Goal: Find specific page/section: Find specific page/section

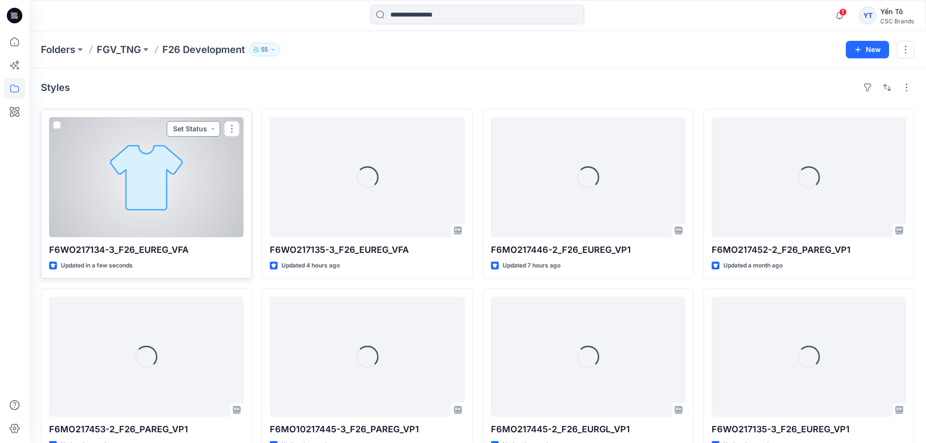
click at [191, 129] on button "Set Status" at bounding box center [193, 129] width 53 height 16
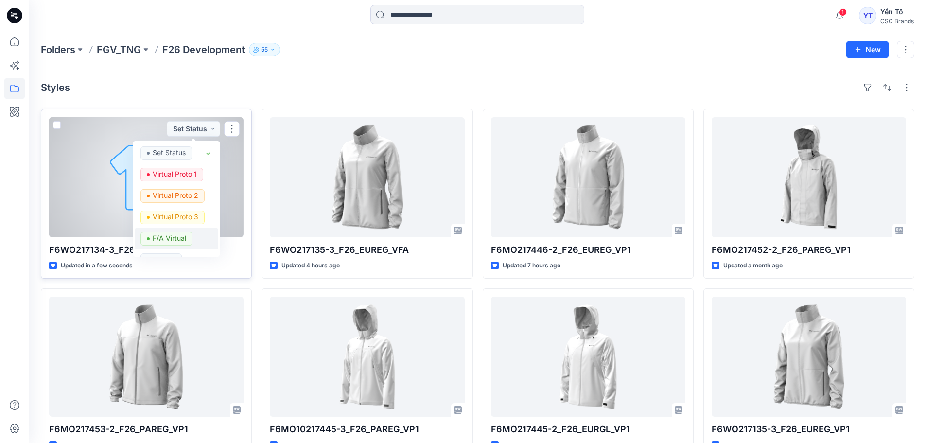
click at [177, 236] on p "F/A Virtual" at bounding box center [170, 238] width 34 height 13
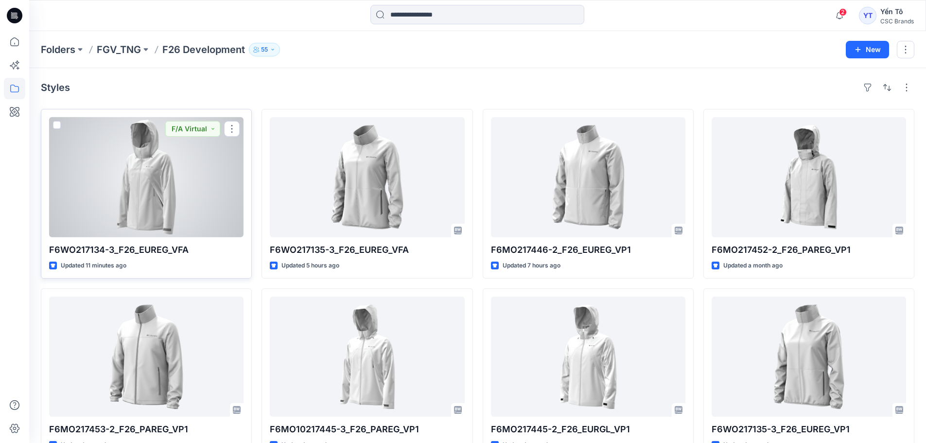
click at [197, 168] on div at bounding box center [146, 177] width 194 height 120
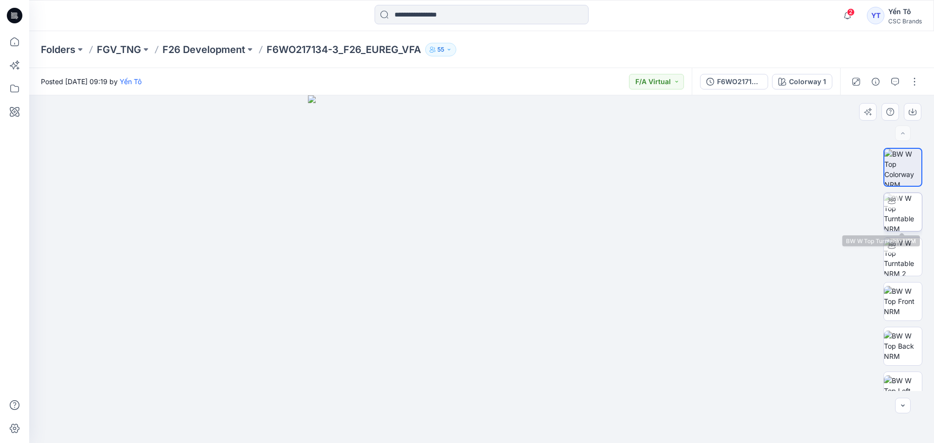
click at [909, 207] on img at bounding box center [902, 212] width 38 height 38
